Goal: Task Accomplishment & Management: Manage account settings

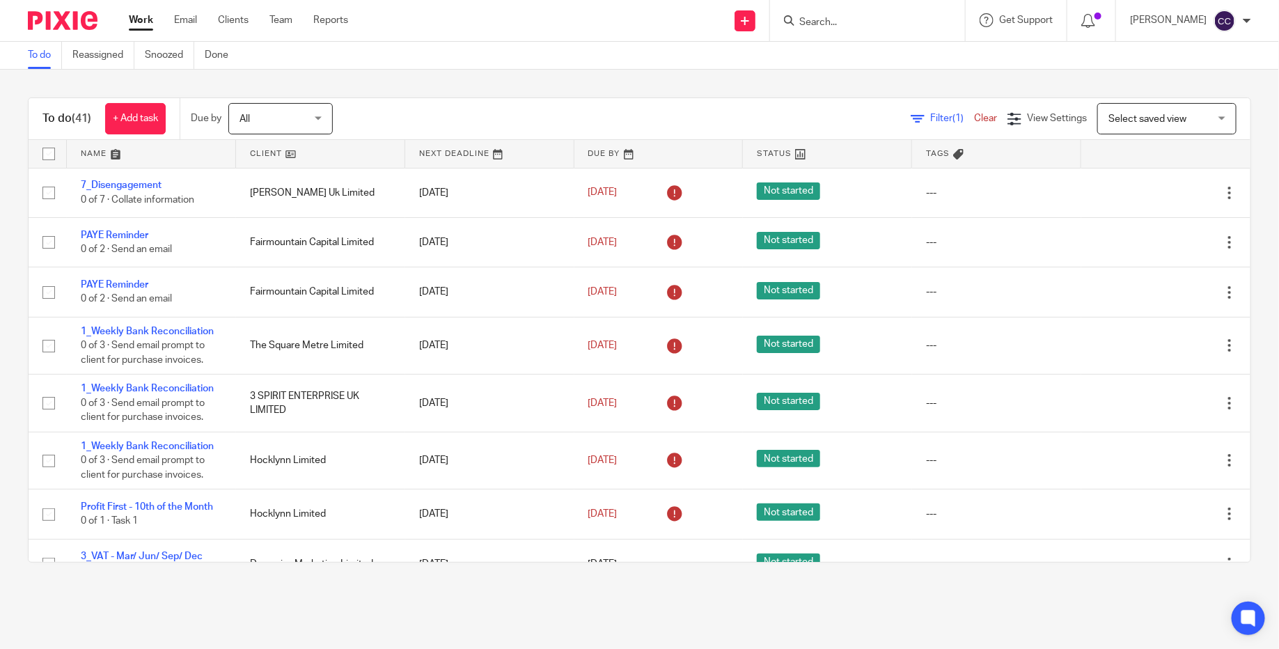
scroll to position [85, 0]
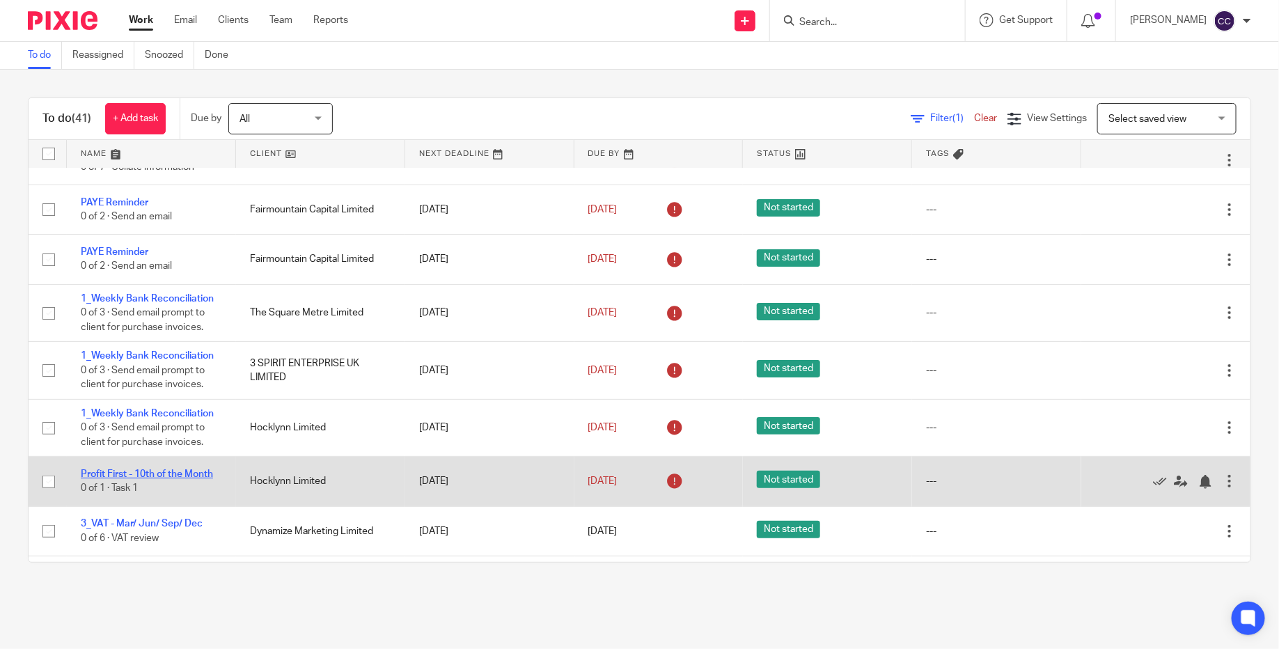
scroll to position [52, 0]
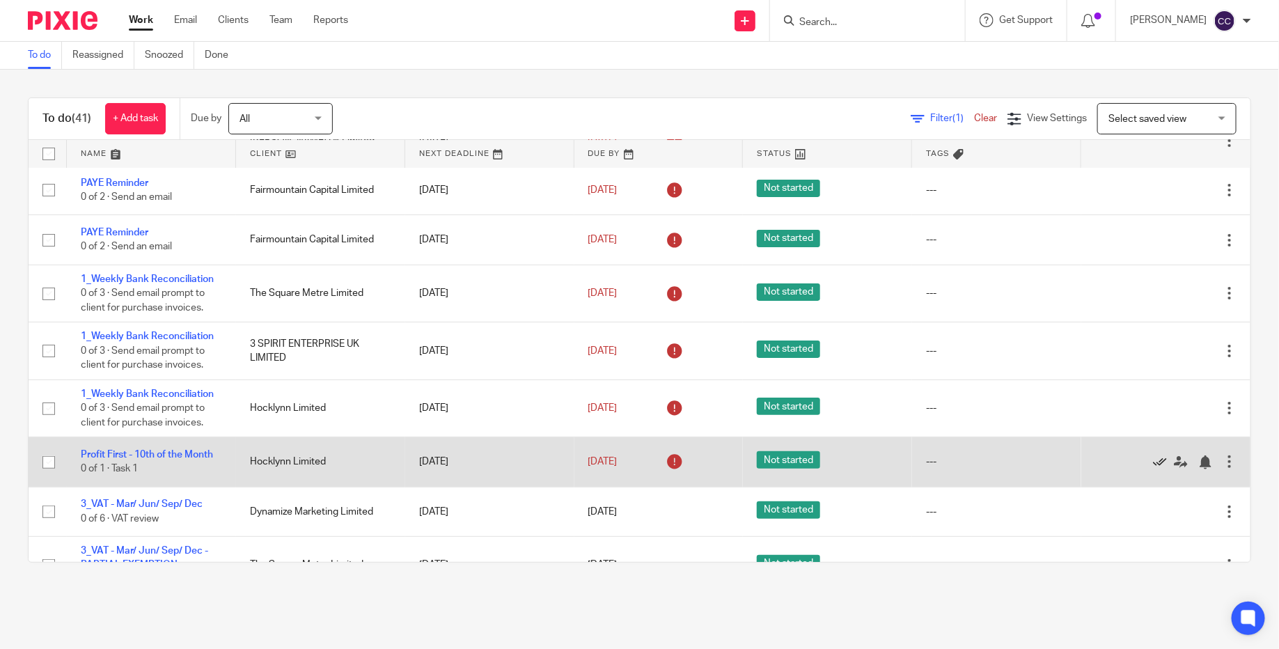
click at [1156, 466] on icon at bounding box center [1160, 462] width 14 height 14
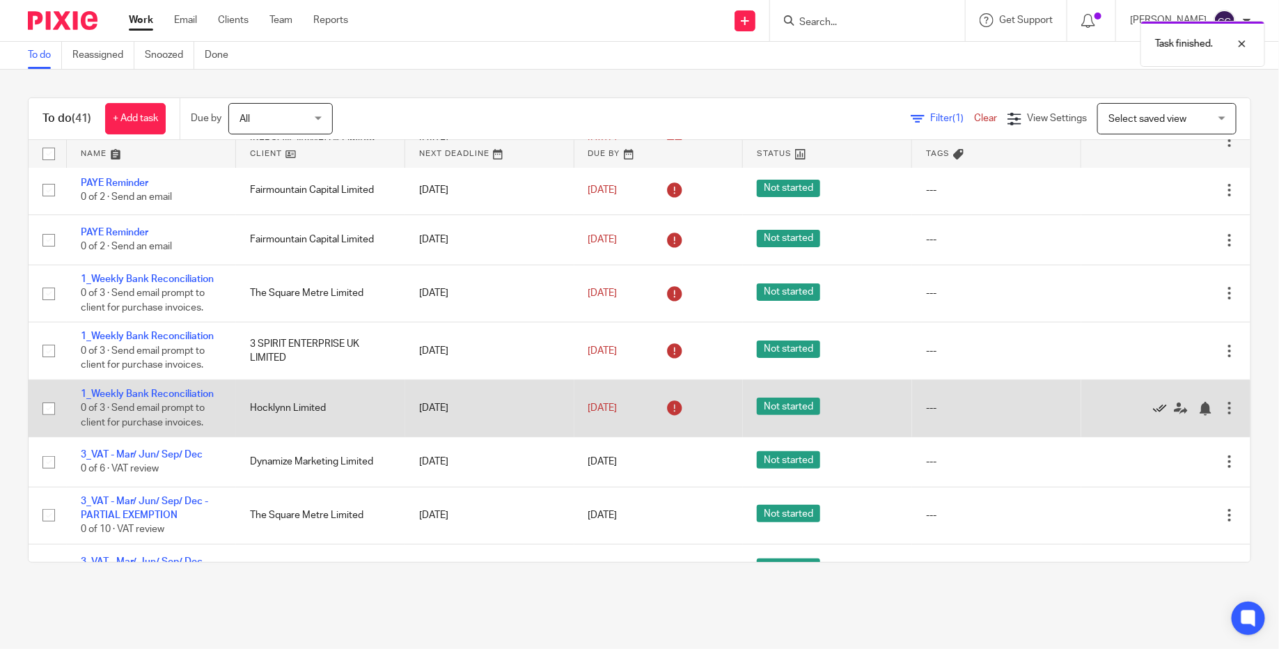
click at [1159, 406] on icon at bounding box center [1160, 409] width 14 height 14
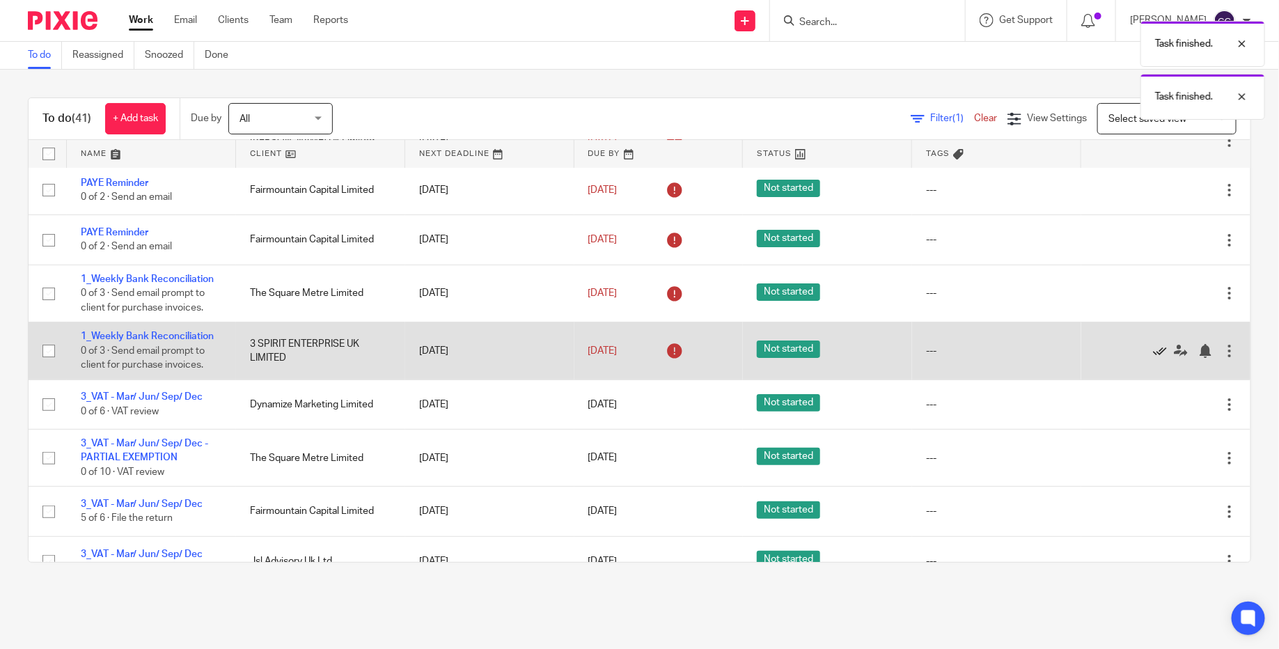
click at [1158, 350] on icon at bounding box center [1160, 351] width 14 height 14
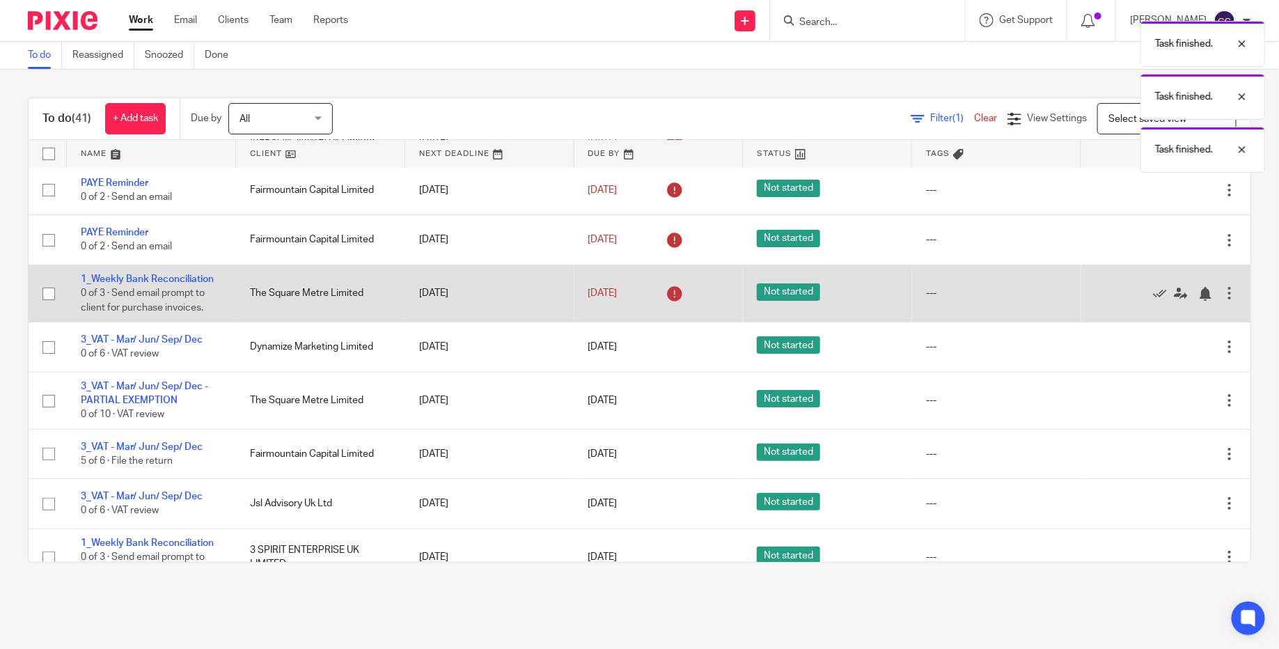
click at [1163, 285] on div "Edit task Delete" at bounding box center [1165, 293] width 141 height 35
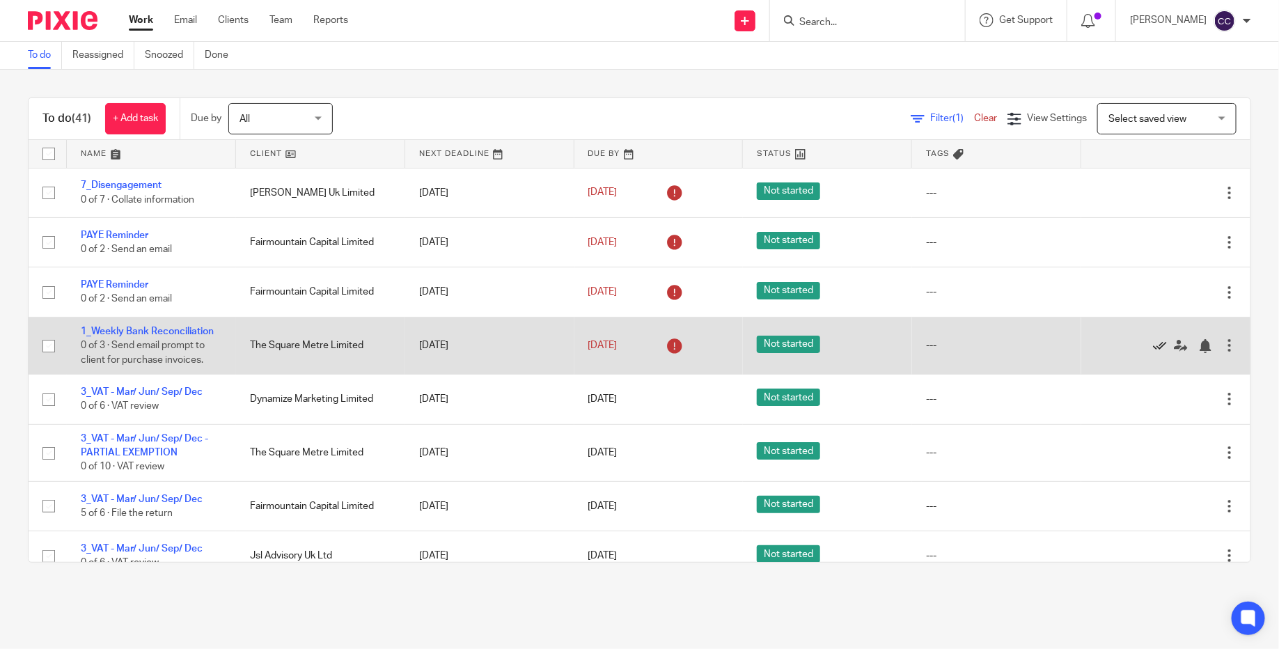
click at [1157, 346] on icon at bounding box center [1160, 346] width 14 height 14
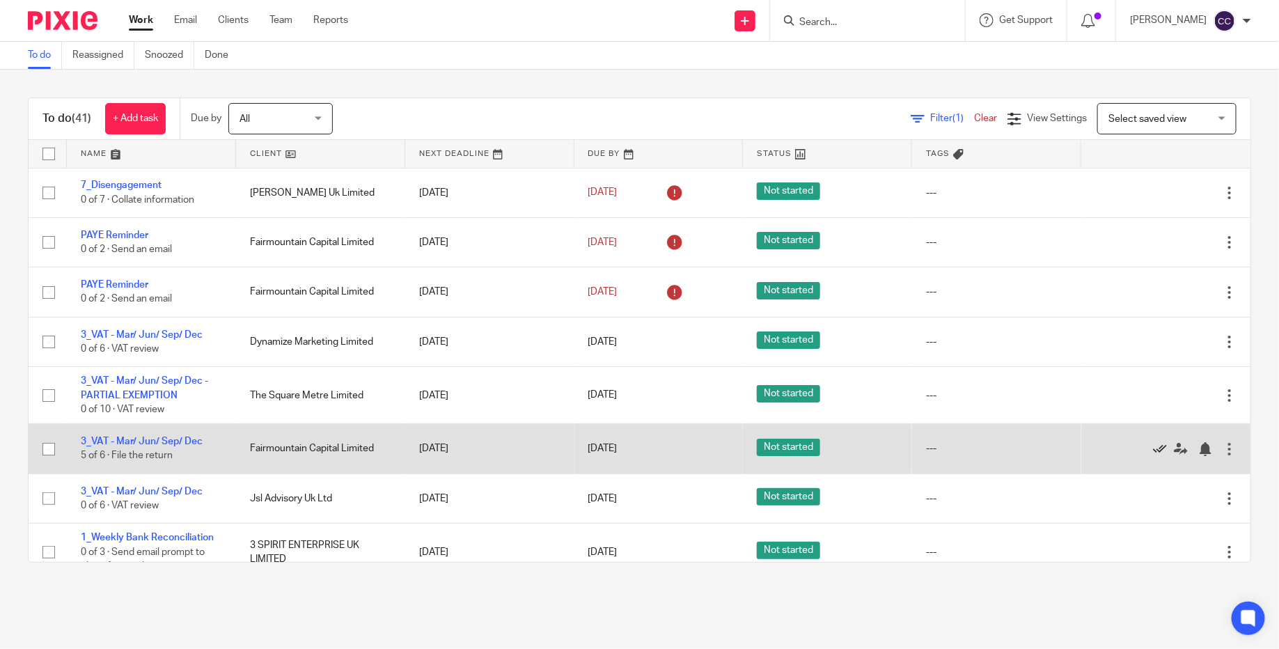
click at [1155, 446] on icon at bounding box center [1160, 449] width 14 height 14
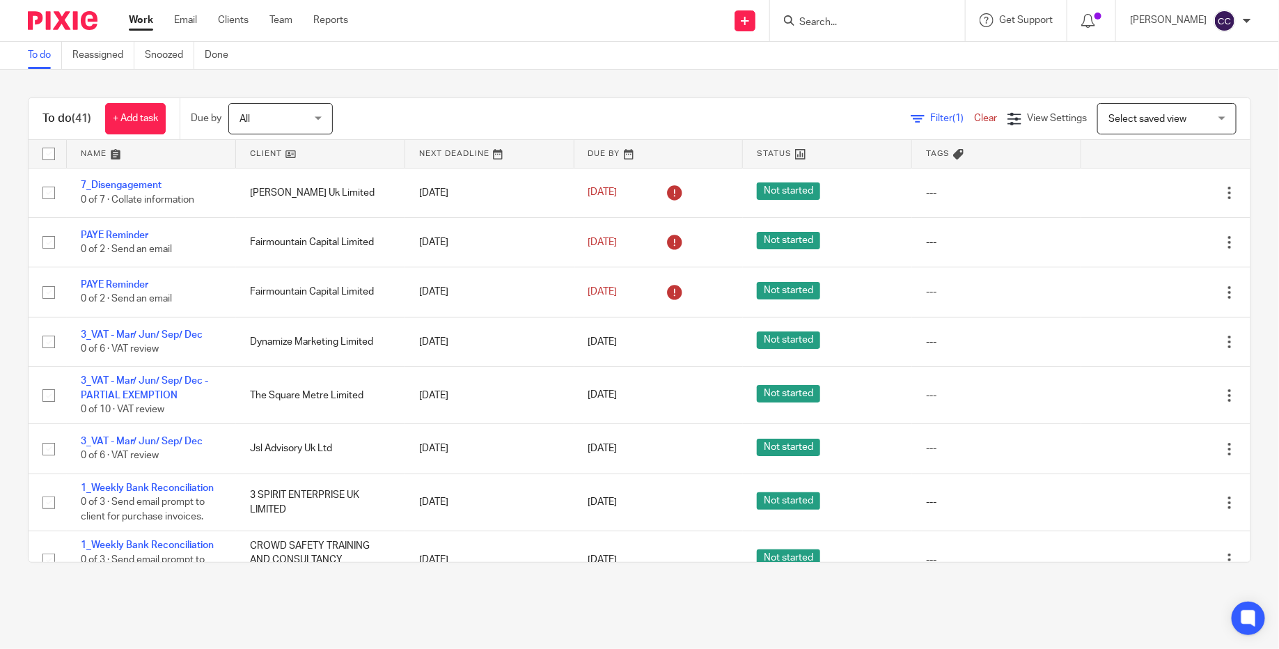
click at [674, 77] on div "To do (41) + Add task Due by All All [DATE] [DATE] This week Next week This mon…" at bounding box center [639, 330] width 1279 height 521
